Goal: Information Seeking & Learning: Learn about a topic

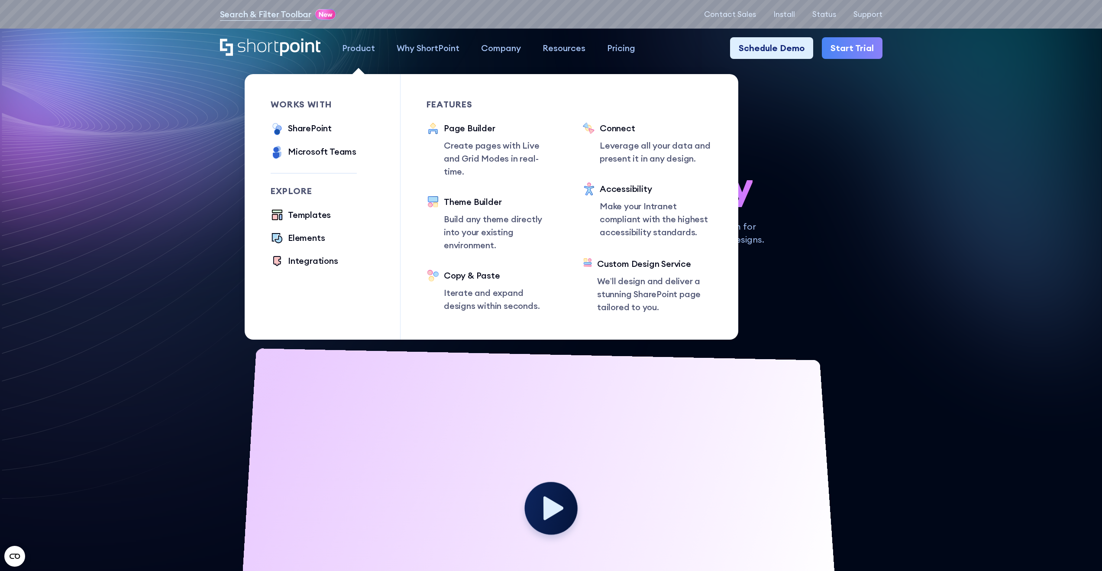
click at [359, 46] on div "Product" at bounding box center [358, 48] width 33 height 13
click at [319, 256] on div "Integrations" at bounding box center [313, 260] width 50 height 13
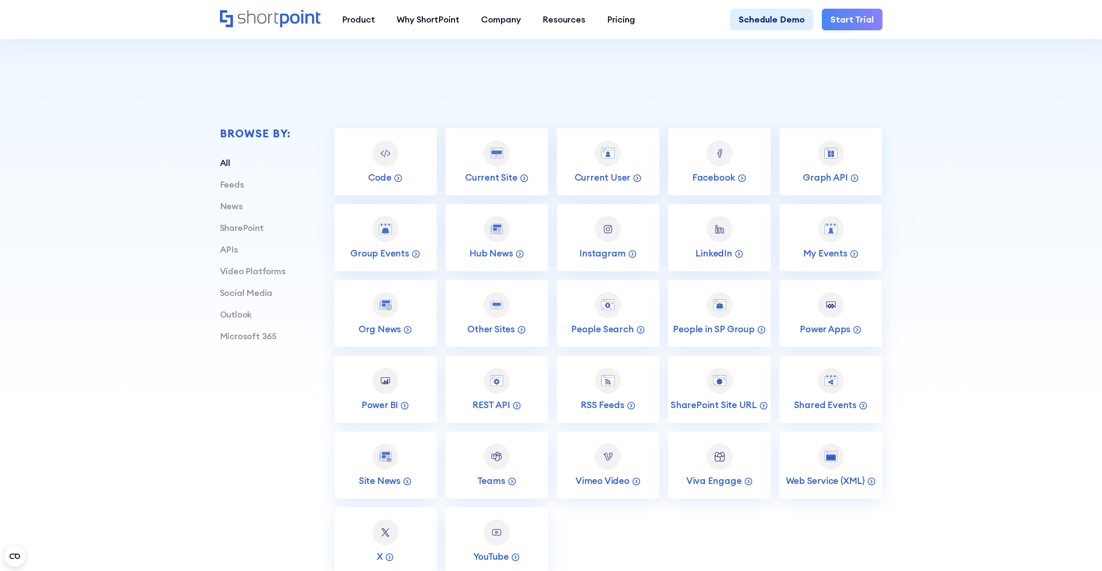
scroll to position [352, 0]
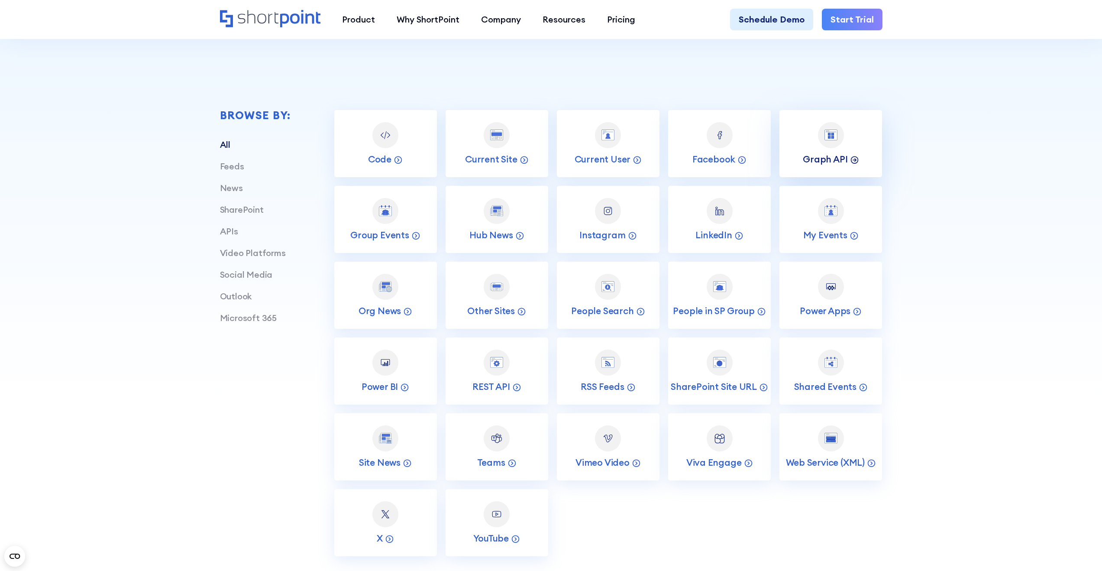
click at [812, 160] on p "Graph API" at bounding box center [825, 159] width 45 height 12
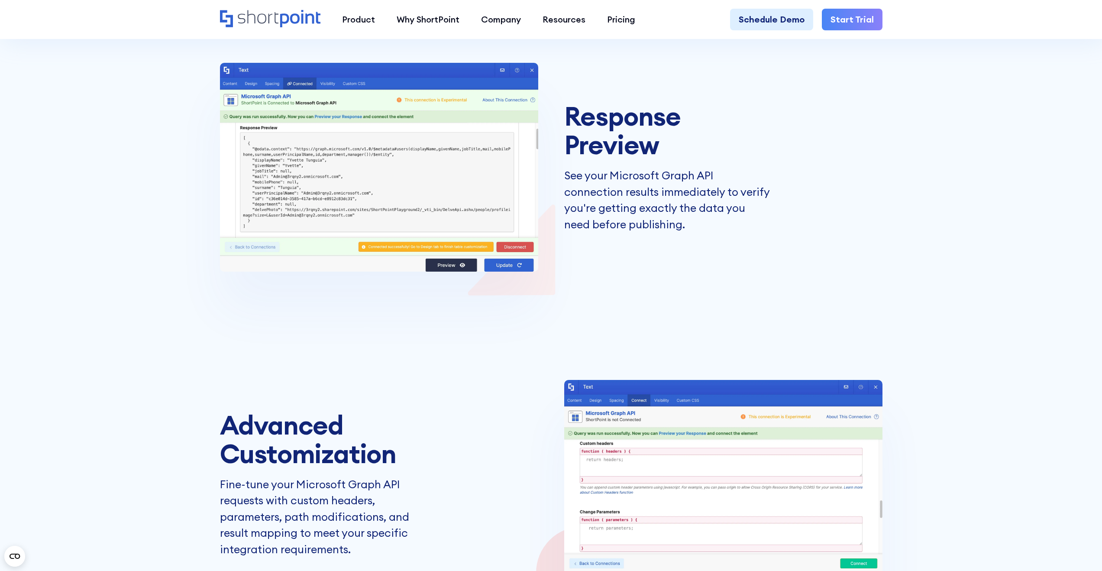
scroll to position [3244, 0]
